Goal: Information Seeking & Learning: Learn about a topic

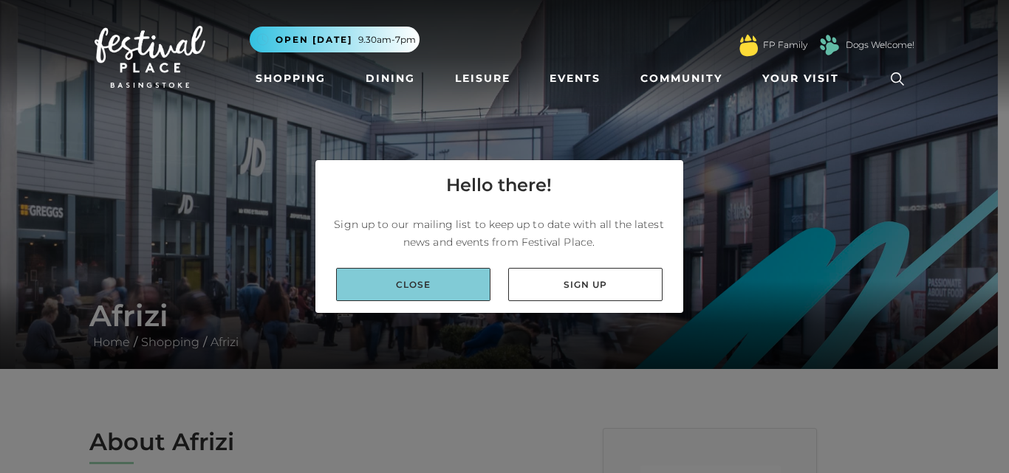
click at [463, 276] on link "Close" at bounding box center [413, 284] width 154 height 33
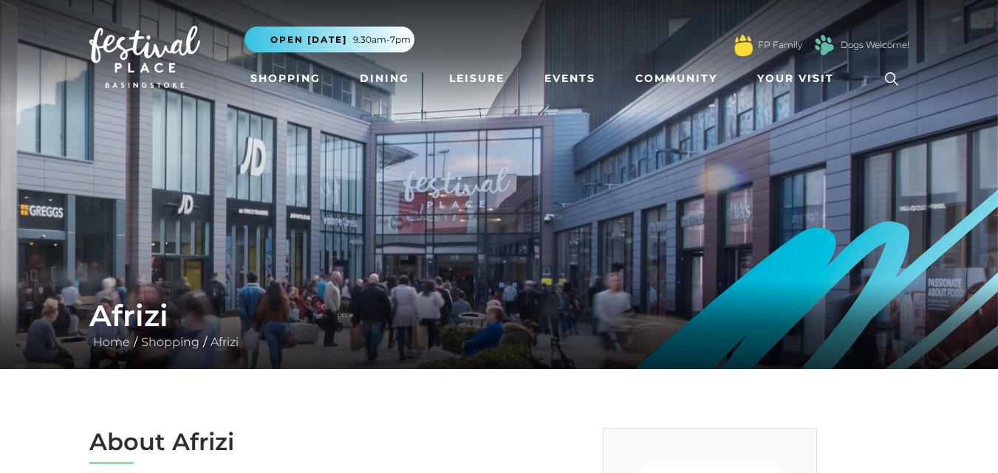
click at [878, 86] on link at bounding box center [892, 79] width 34 height 34
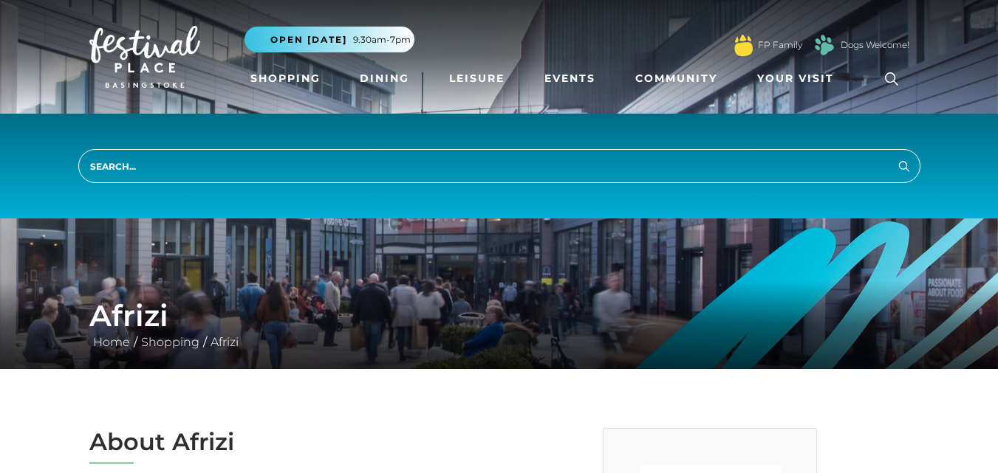
click at [830, 165] on input "search" at bounding box center [499, 166] width 842 height 34
type input "jobs"
click at [895, 157] on button "Search" at bounding box center [904, 166] width 18 height 18
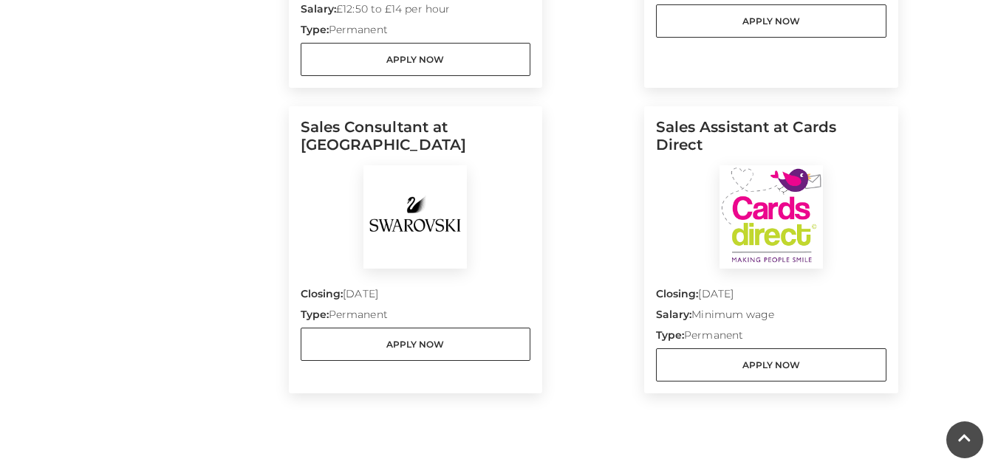
scroll to position [1661, 0]
click at [391, 271] on div "Closing: [DATE] Type: Permanent Apply Now" at bounding box center [416, 314] width 230 height 92
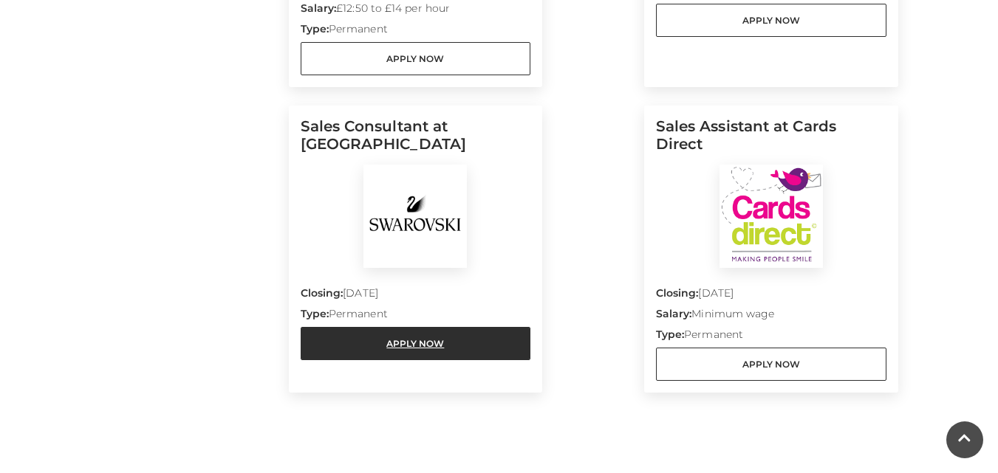
click at [386, 355] on link "Apply Now" at bounding box center [416, 343] width 230 height 33
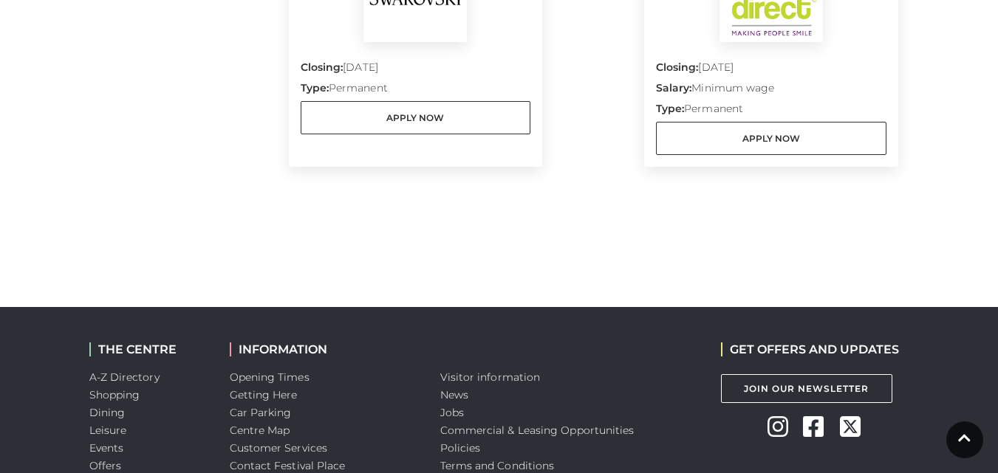
scroll to position [1889, 0]
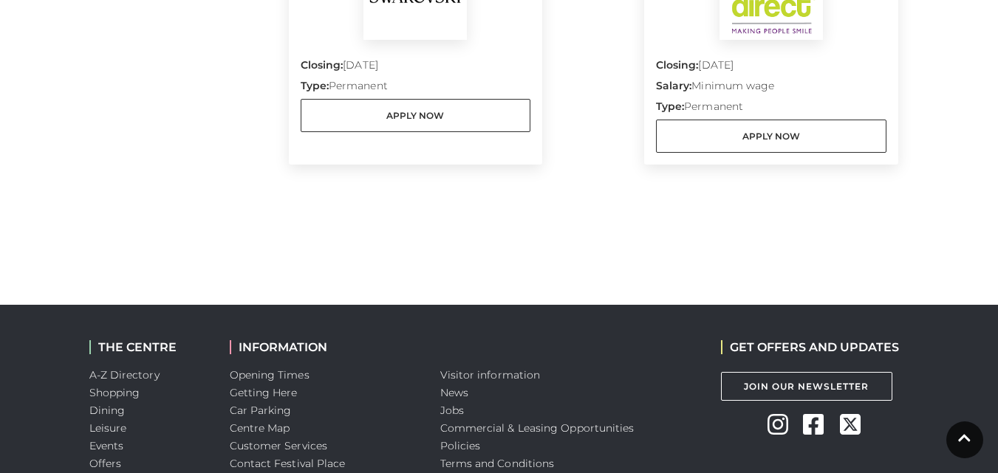
click at [732, 153] on div "Sales Assistant at Cards Direct Closing: 31 Aug 2025 Salary: Minimum wage Type:…" at bounding box center [771, 20] width 254 height 287
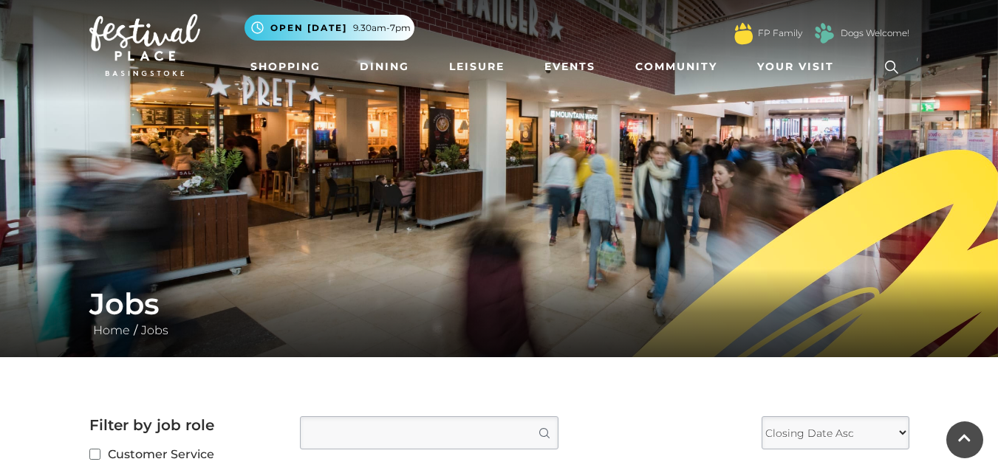
scroll to position [0, 0]
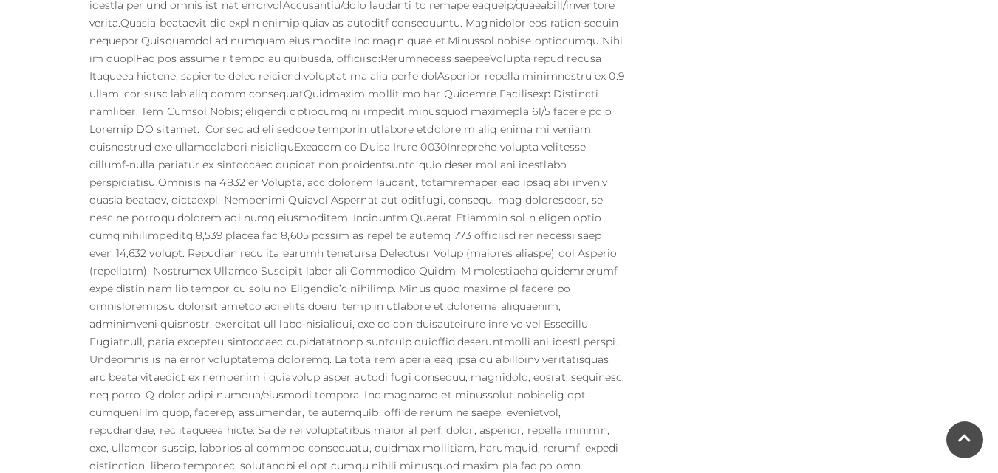
scroll to position [852, 0]
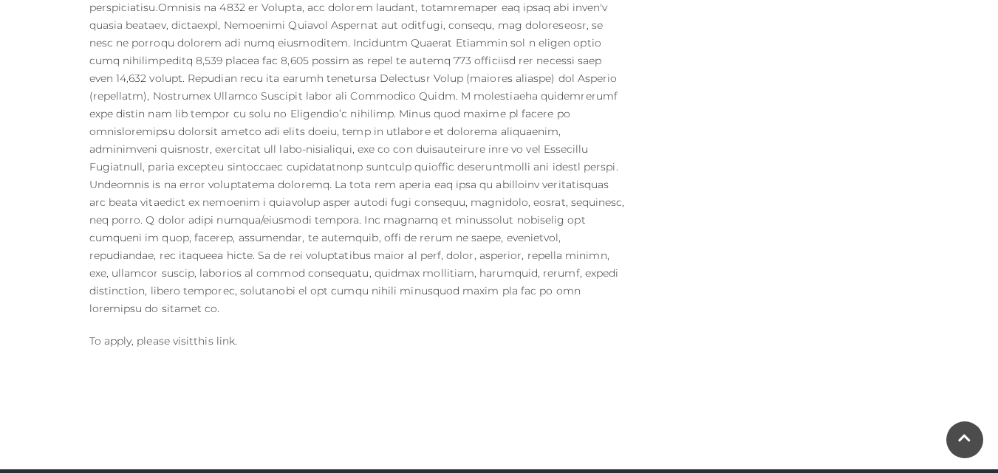
click at [221, 335] on link "this link" at bounding box center [214, 341] width 41 height 13
